Goal: Navigation & Orientation: Find specific page/section

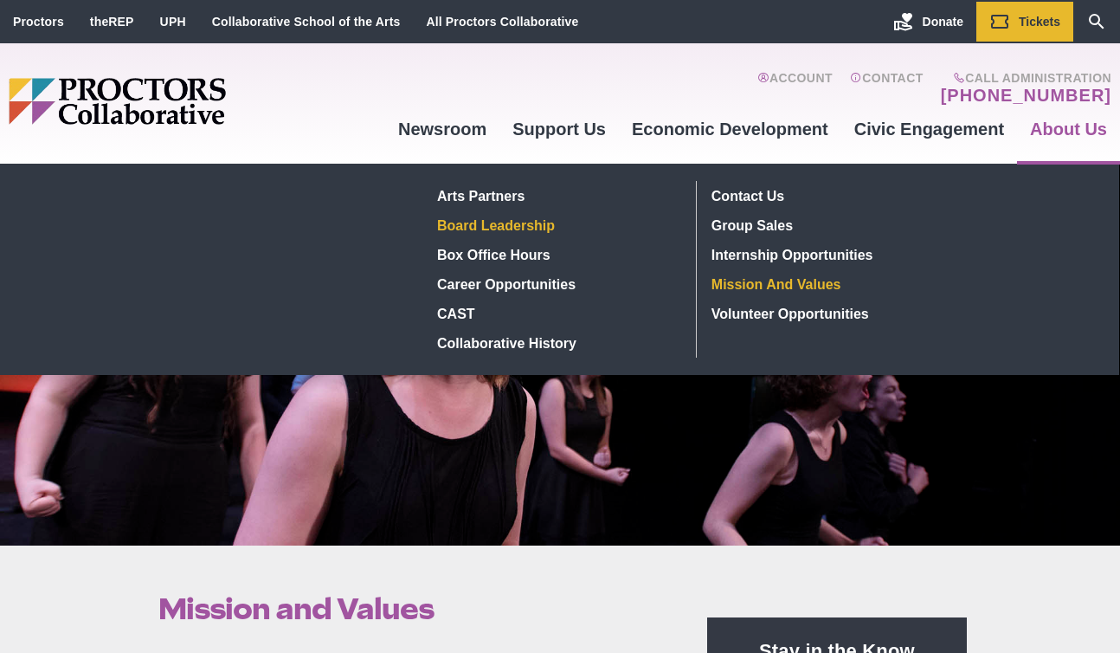
click at [531, 228] on link "Board Leadership" at bounding box center [557, 224] width 252 height 29
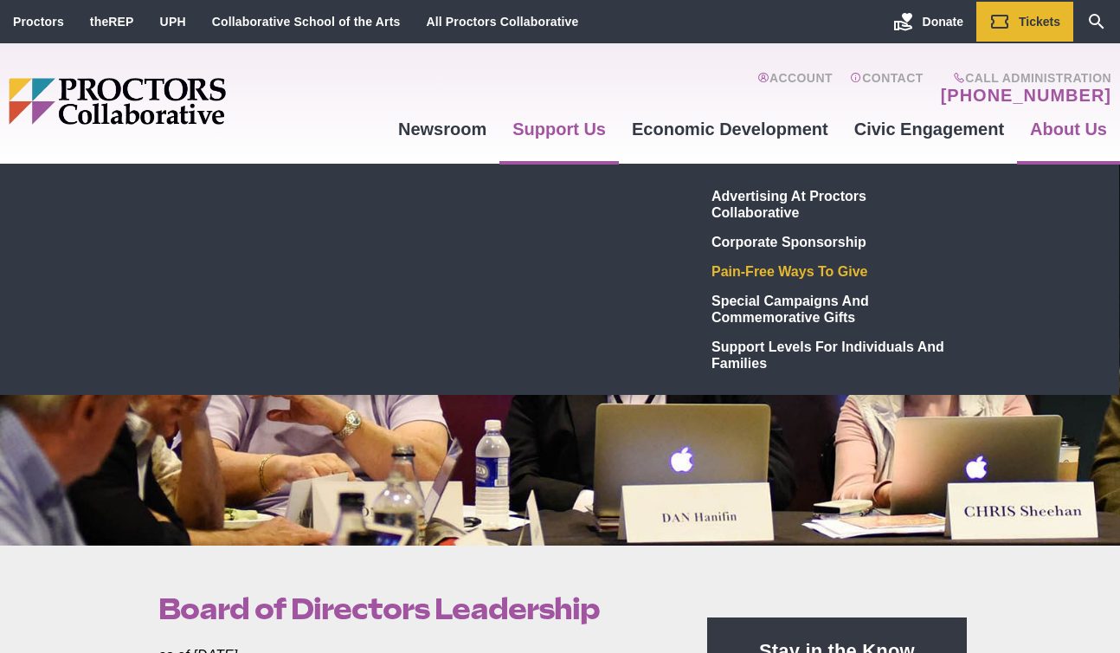
click at [744, 270] on link "Pain-Free Ways to Give" at bounding box center [832, 270] width 253 height 29
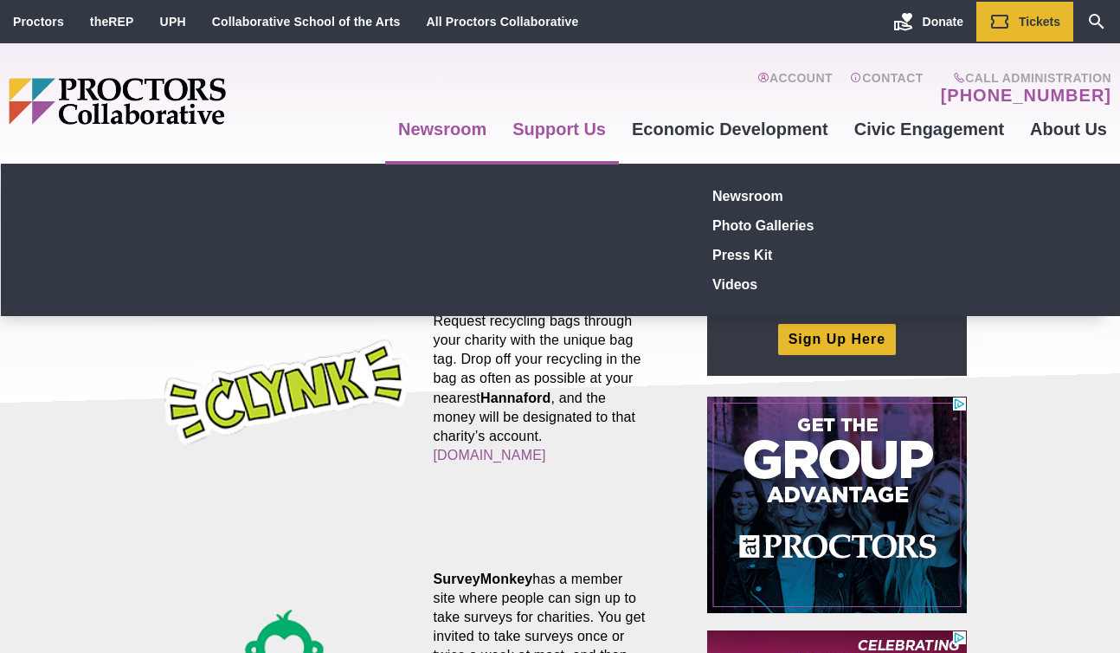
click at [456, 130] on link "Newsroom" at bounding box center [442, 129] width 114 height 47
